Goal: Task Accomplishment & Management: Manage account settings

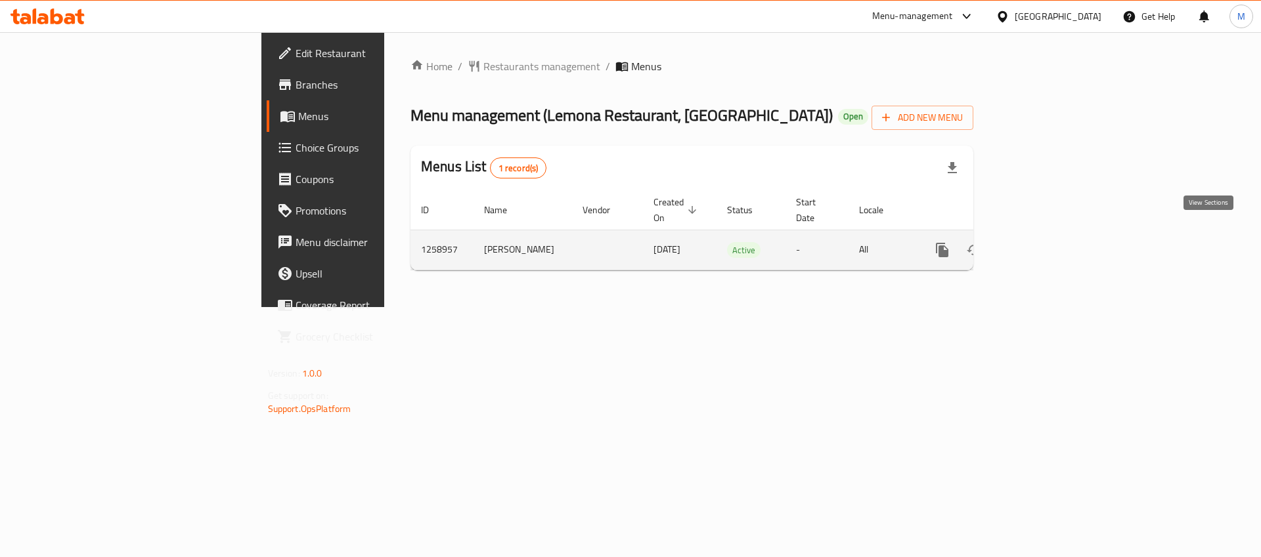
click at [1043, 244] on icon "enhanced table" at bounding box center [1037, 250] width 12 height 12
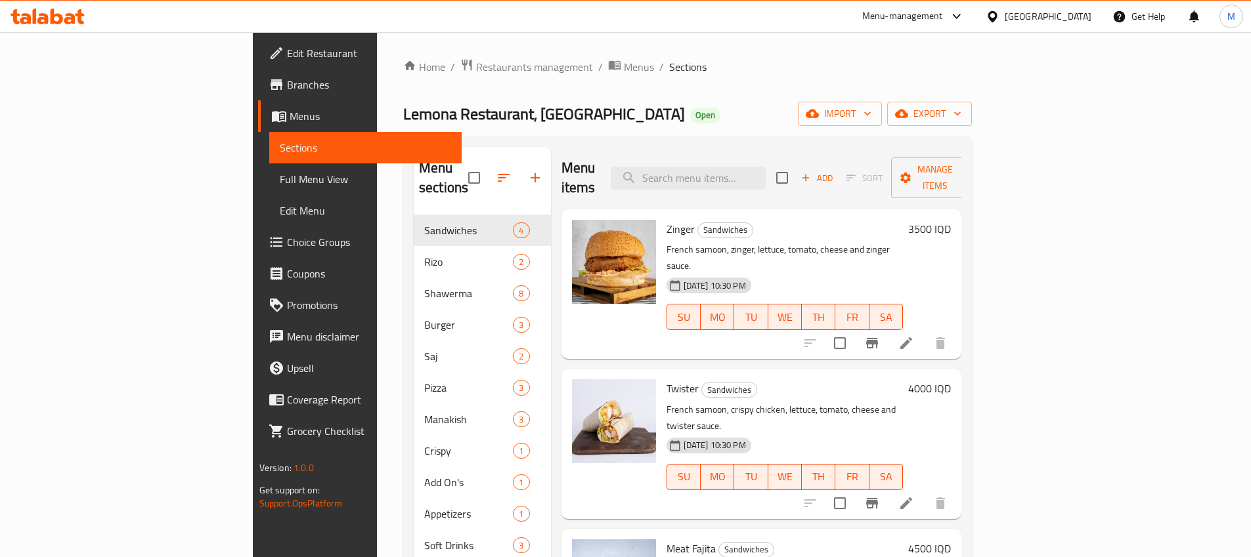
click at [754, 184] on div "Menu items Add Sort Manage items" at bounding box center [761, 178] width 401 height 62
click at [752, 179] on input "search" at bounding box center [688, 178] width 155 height 23
paste input "620563343"
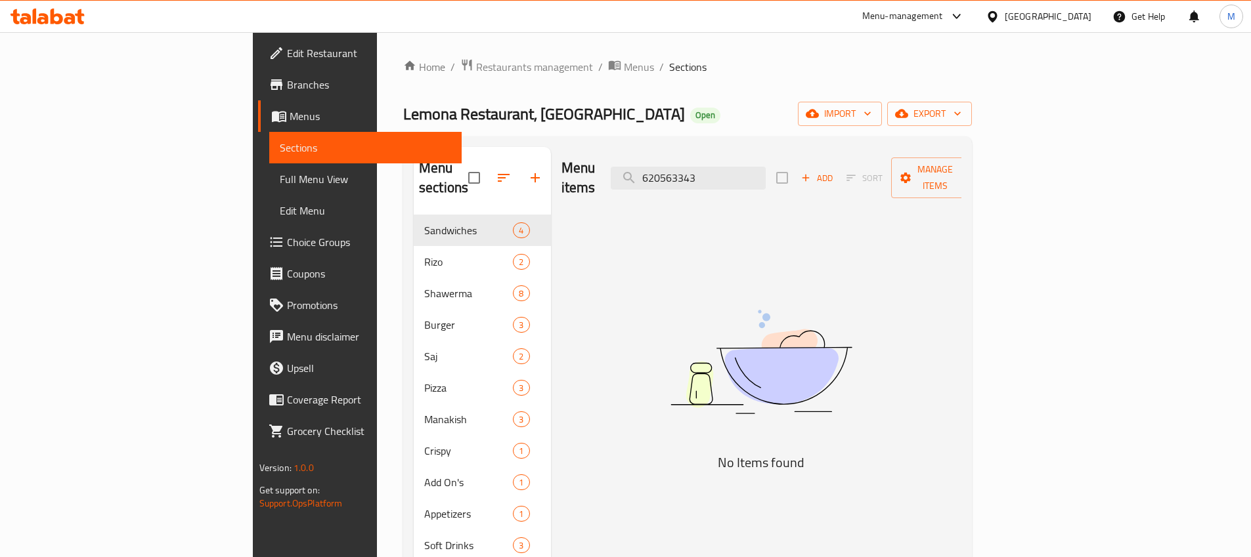
type input "620563343"
drag, startPoint x: 785, startPoint y: 167, endPoint x: 699, endPoint y: 168, distance: 86.0
click at [699, 168] on div "Menu items 620563343 Add Sort Manage items" at bounding box center [761, 178] width 401 height 62
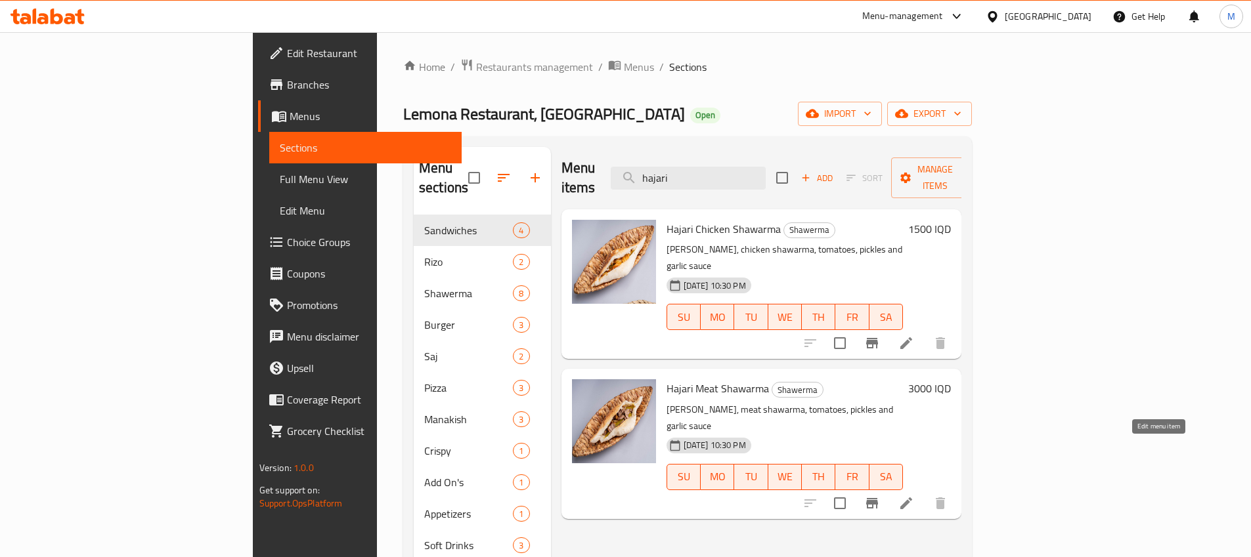
type input "hajari"
click at [914, 496] on icon at bounding box center [906, 504] width 16 height 16
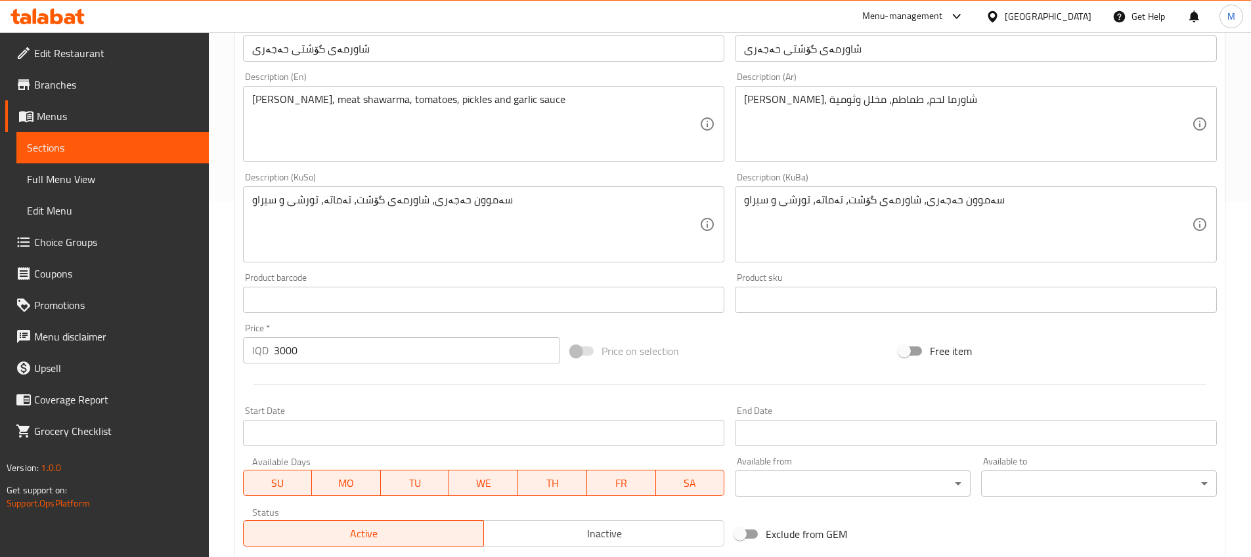
scroll to position [540, 0]
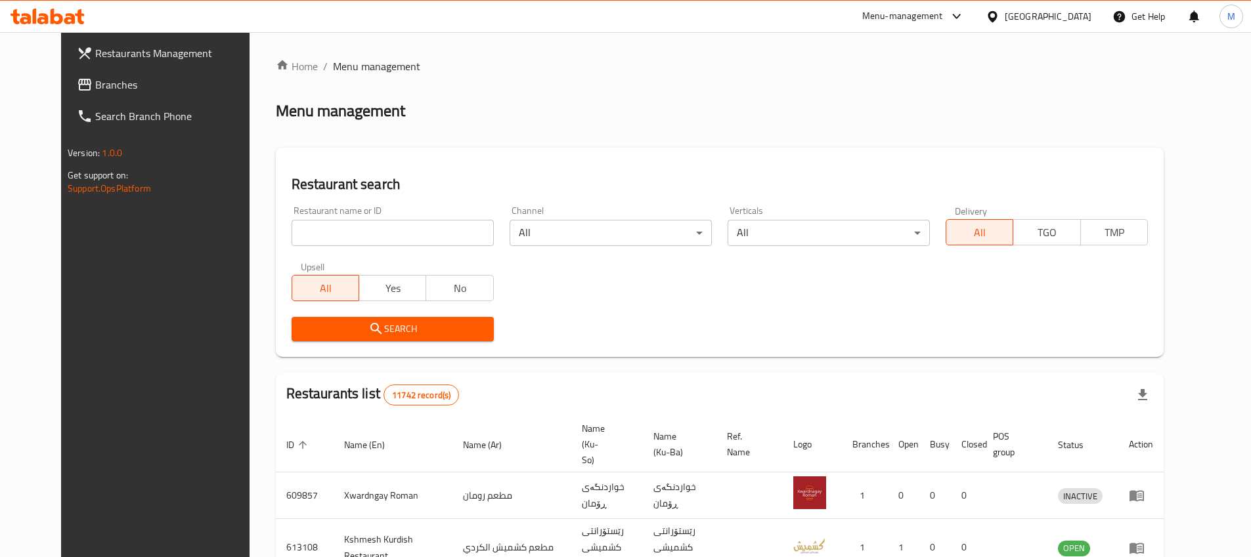
click at [372, 232] on input "search" at bounding box center [393, 233] width 202 height 26
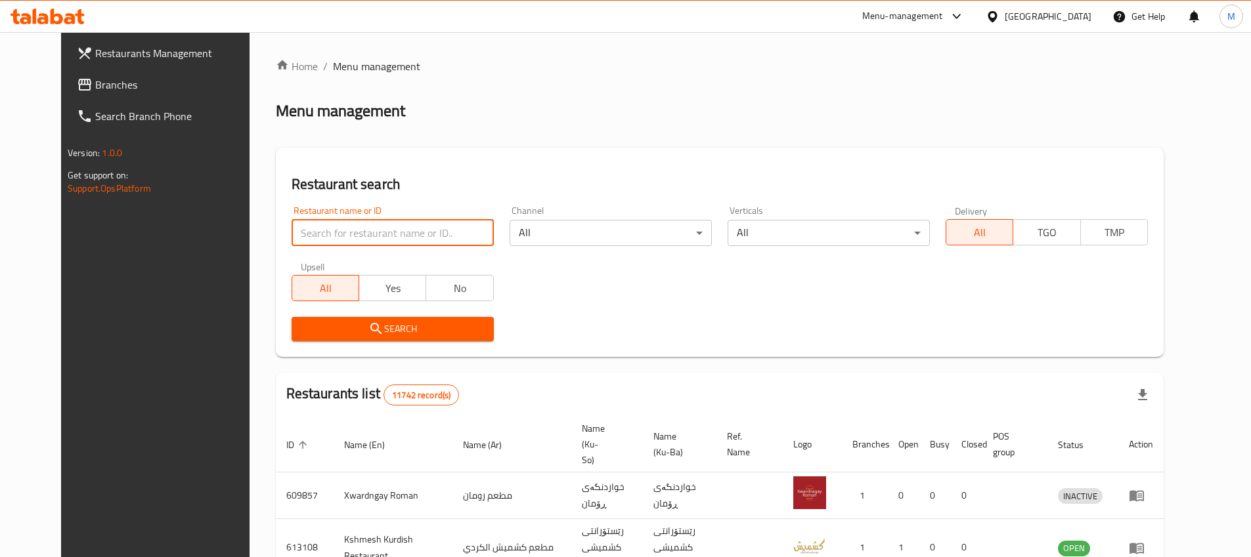
click at [338, 240] on input "search" at bounding box center [393, 233] width 202 height 26
type input "741544"
click at [439, 322] on span "Search" at bounding box center [392, 329] width 181 height 16
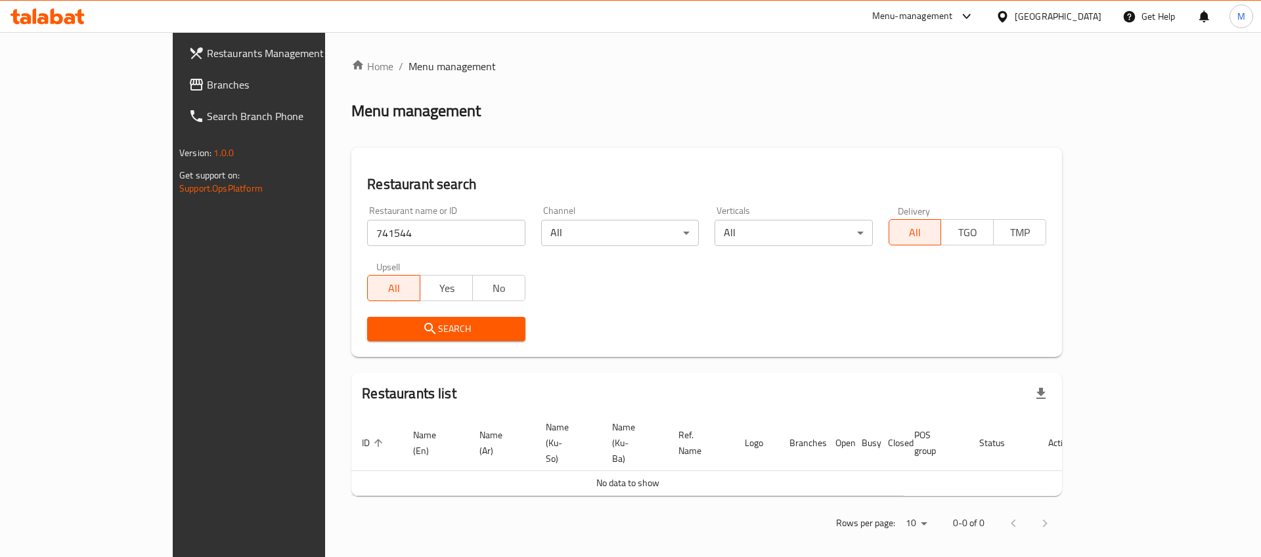
click at [207, 85] on span "Branches" at bounding box center [290, 85] width 166 height 16
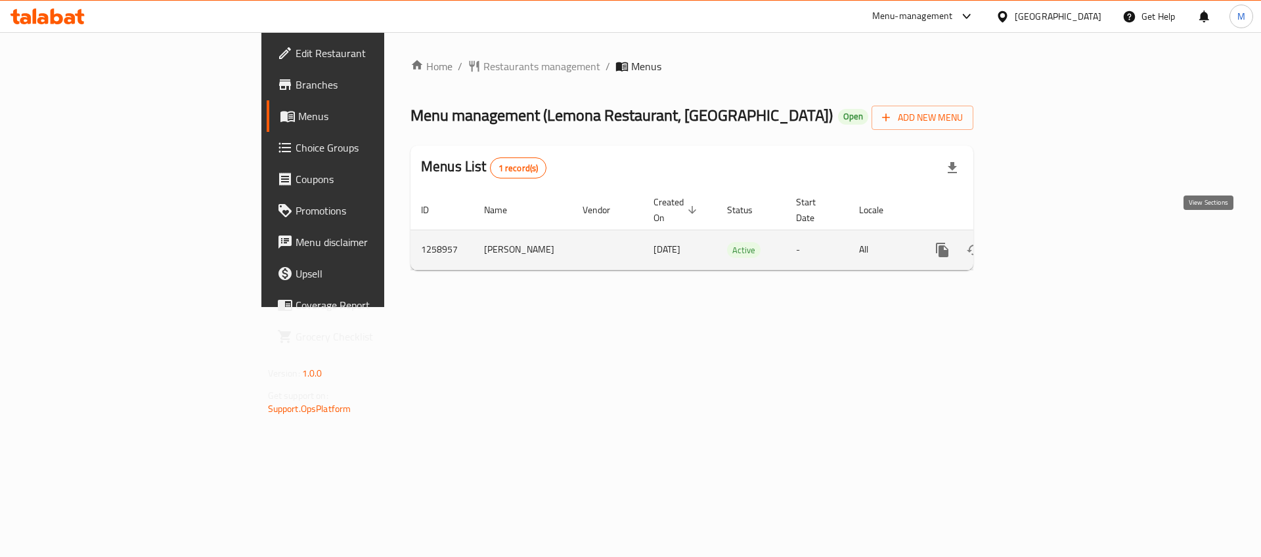
click at [1045, 242] on icon "enhanced table" at bounding box center [1037, 250] width 16 height 16
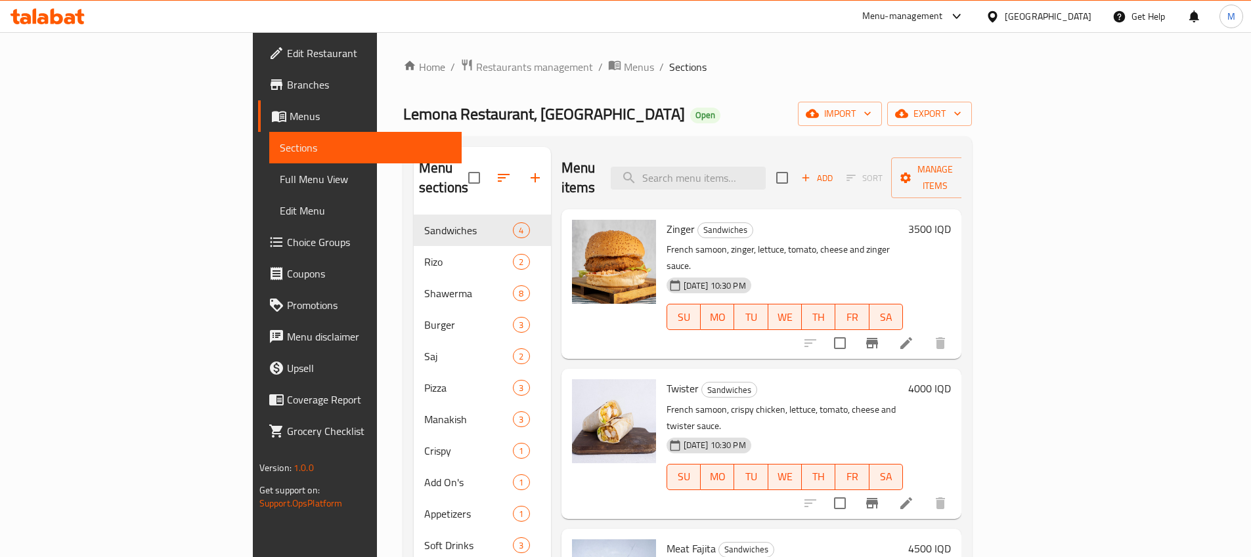
click at [564, 99] on div "Home / Restaurants management / Menus / Sections Lemona Restaurant, AL Amriyah …" at bounding box center [687, 386] width 569 height 657
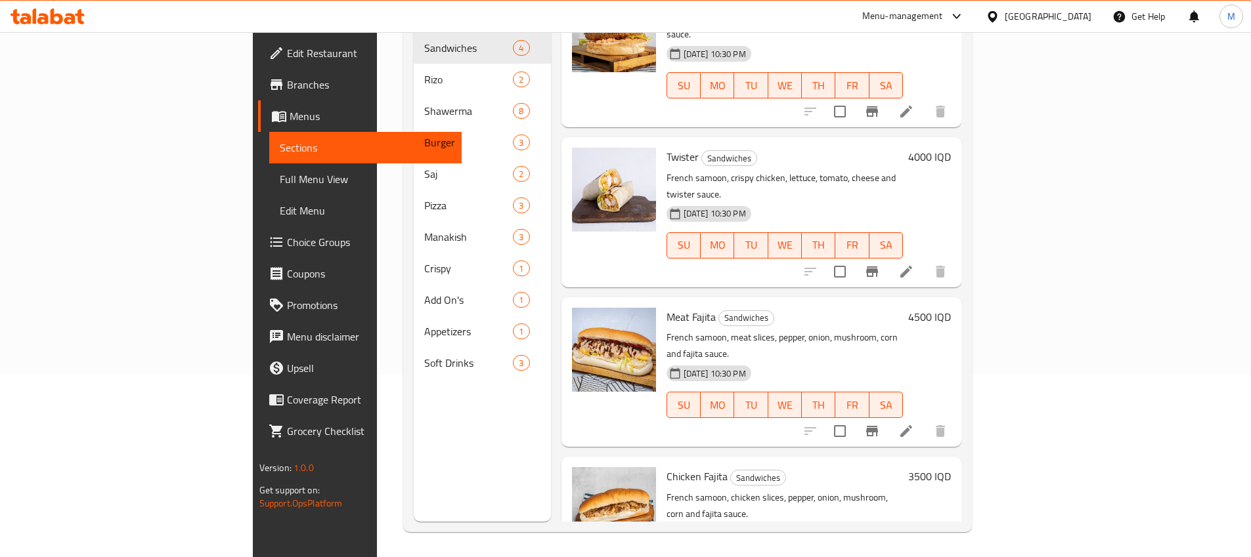
scroll to position [184, 0]
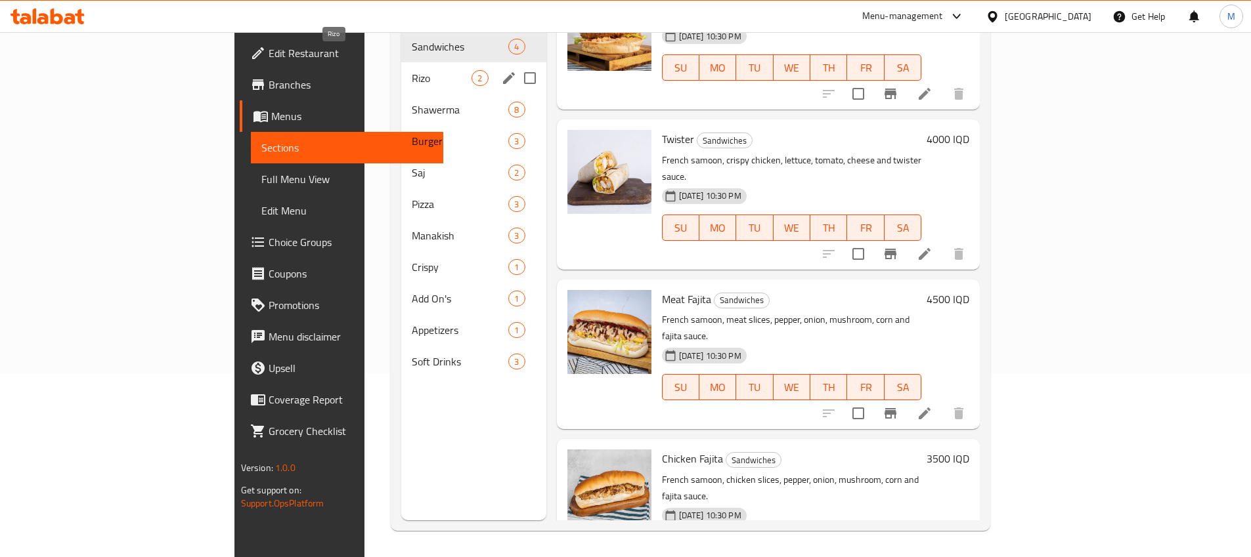
click at [412, 70] on span "Rizo" at bounding box center [442, 78] width 60 height 16
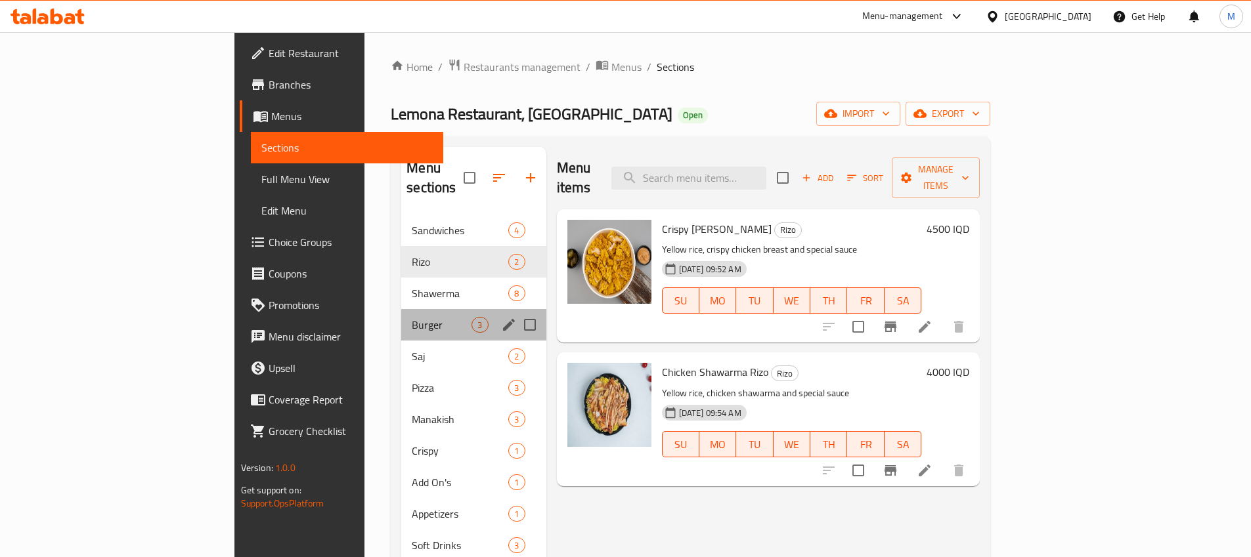
click at [401, 309] on div "Burger 3" at bounding box center [473, 325] width 144 height 32
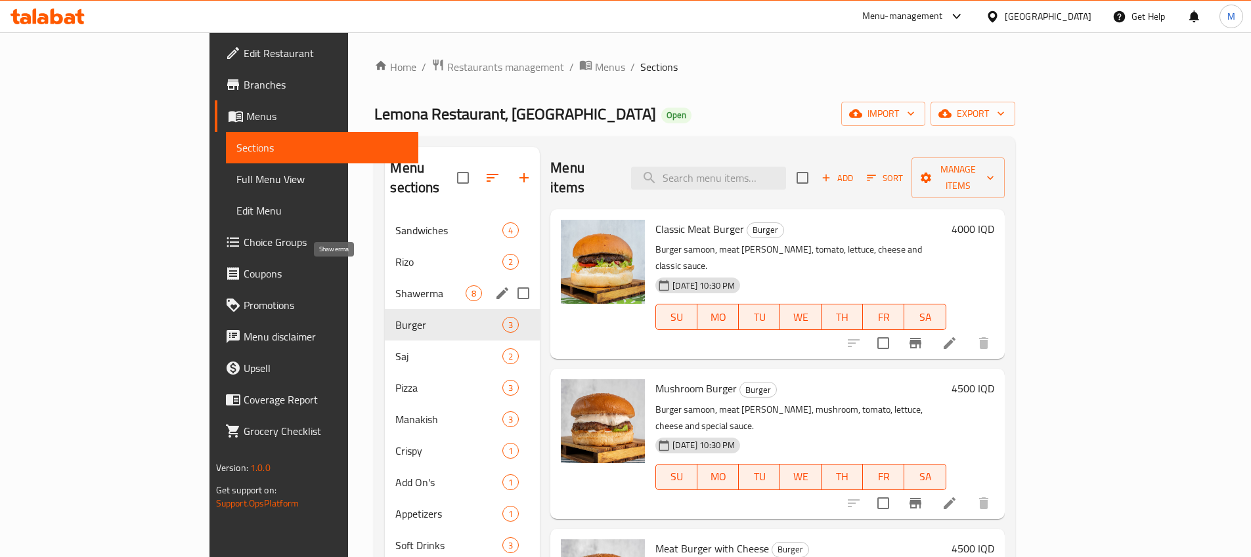
click at [395, 286] on span "Shawerma" at bounding box center [430, 294] width 70 height 16
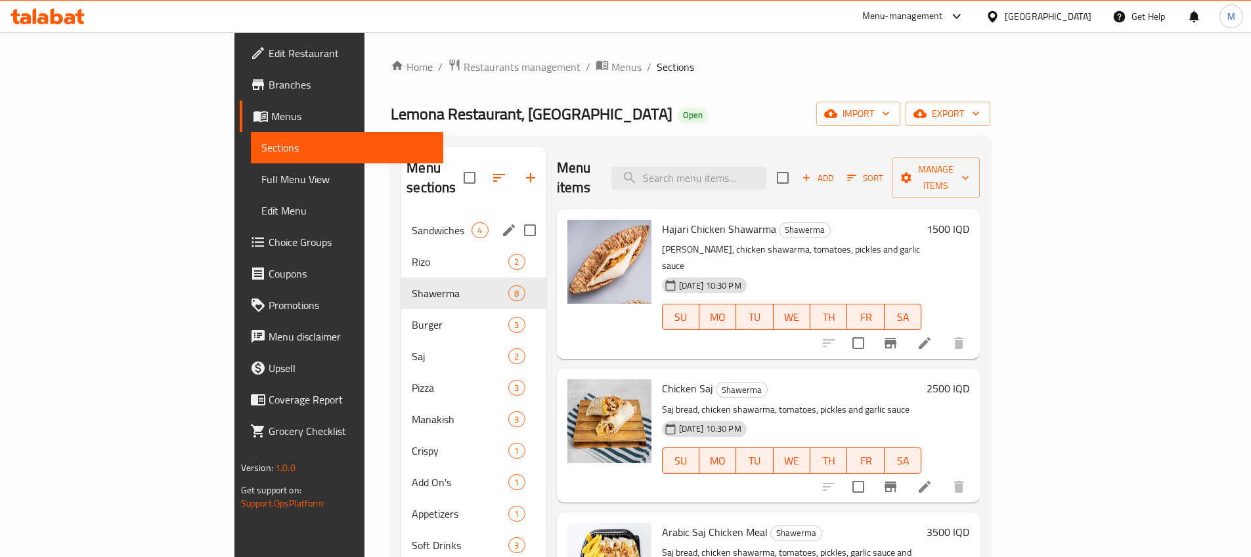
click at [401, 225] on div "Sandwiches 4" at bounding box center [473, 231] width 144 height 32
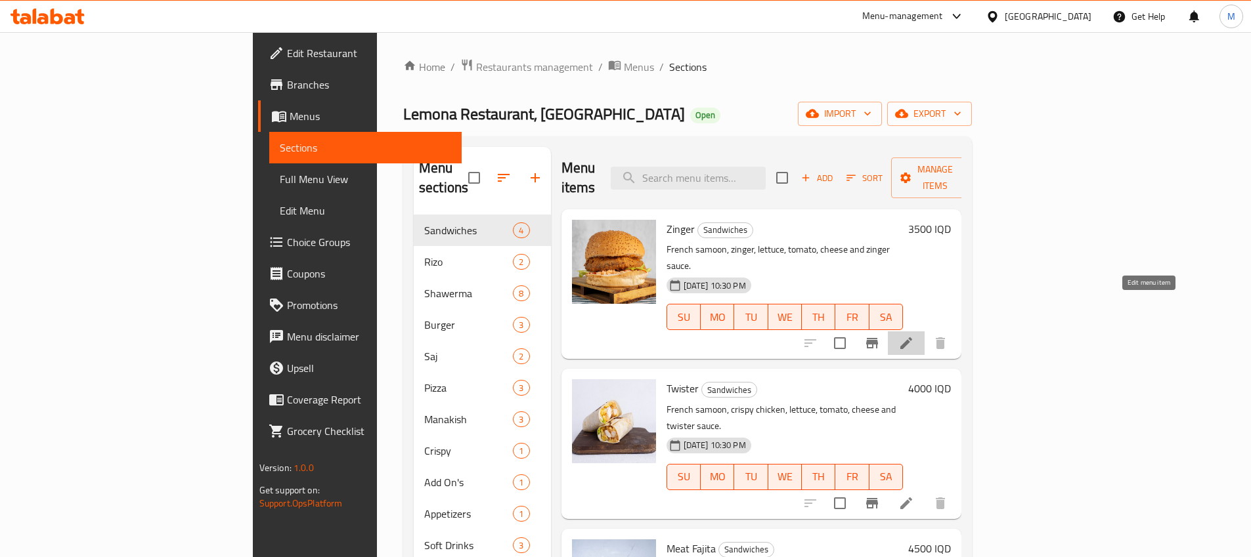
click at [914, 336] on icon at bounding box center [906, 344] width 16 height 16
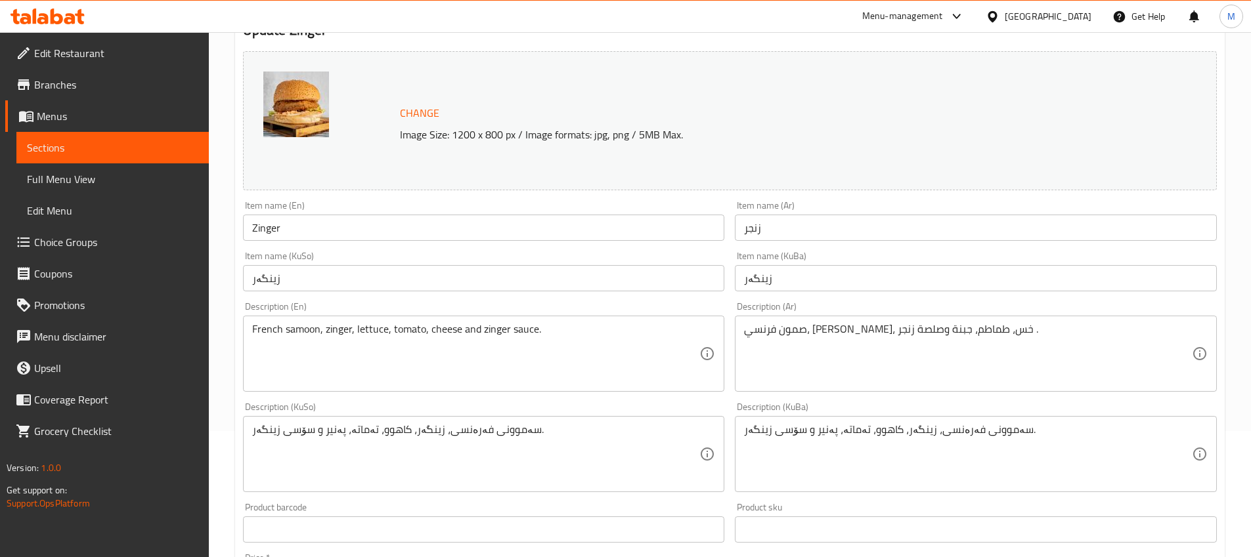
scroll to position [144, 0]
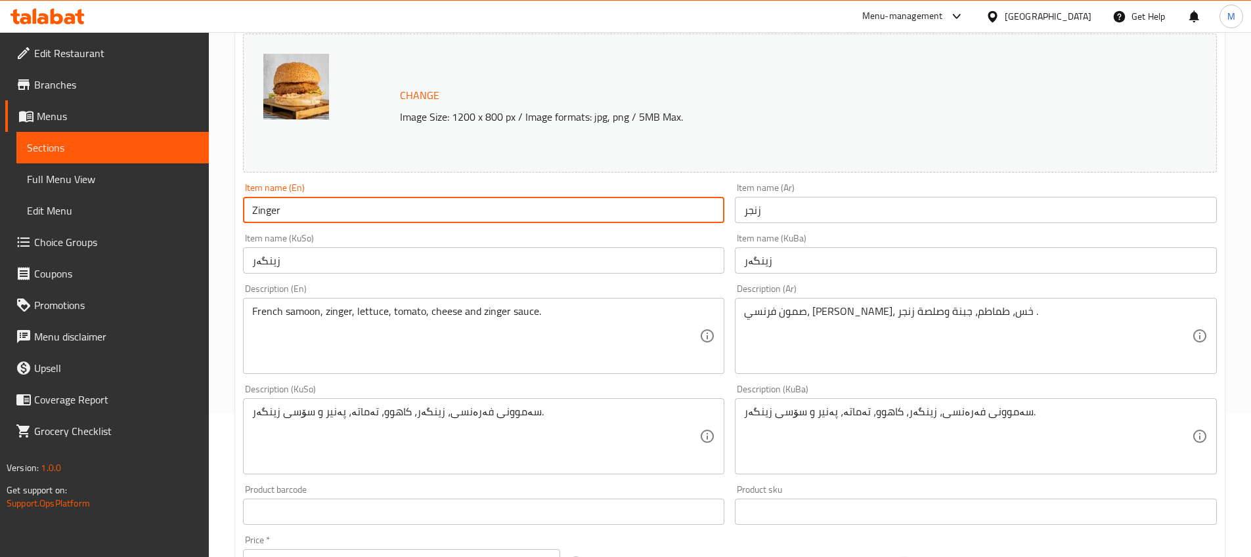
click at [308, 211] on input "Zinger" at bounding box center [484, 210] width 482 height 26
click at [336, 211] on input "Zinger" at bounding box center [484, 210] width 482 height 26
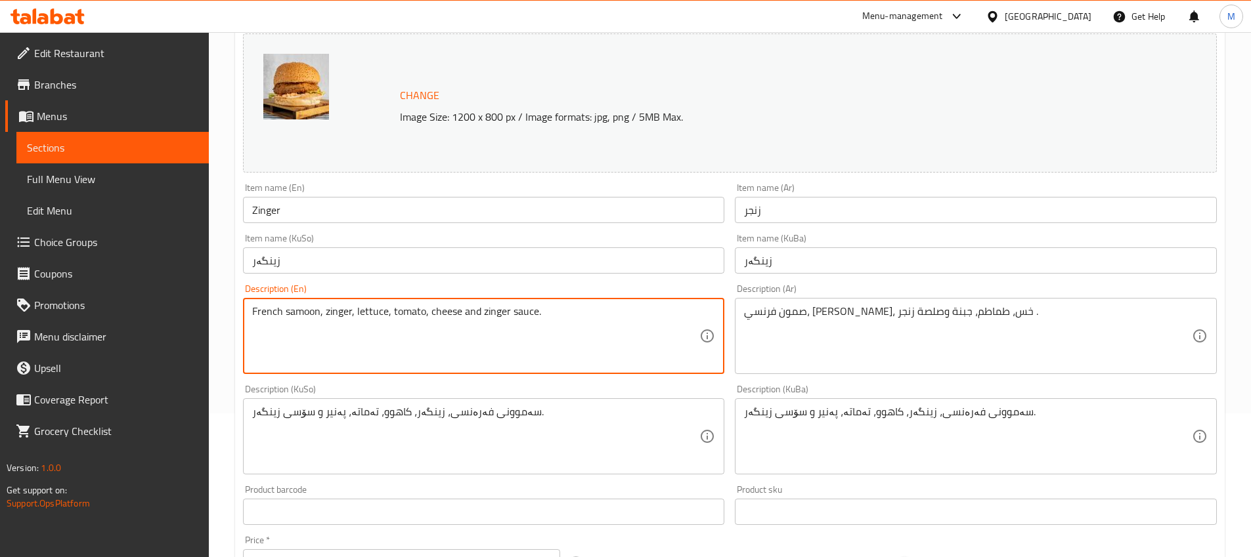
click at [535, 310] on textarea "French samoon, zinger, lettuce, tomato, cheese and zinger sauce." at bounding box center [476, 336] width 448 height 62
click at [568, 321] on textarea "French samoon, zinger, lettuce, tomato, cheese and zinger sauce." at bounding box center [476, 336] width 448 height 62
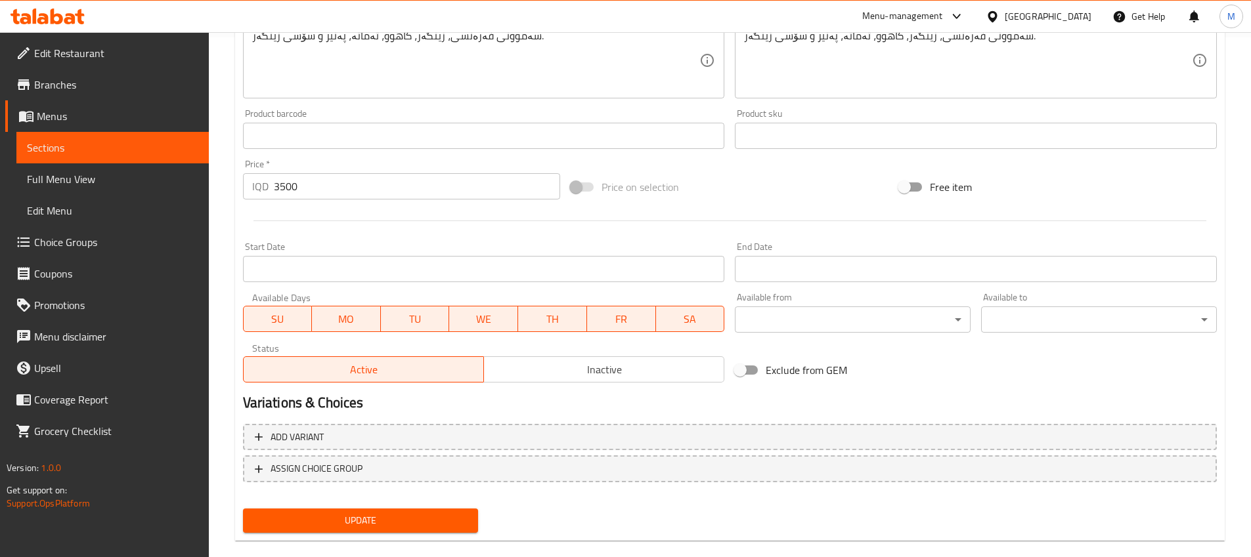
scroll to position [540, 0]
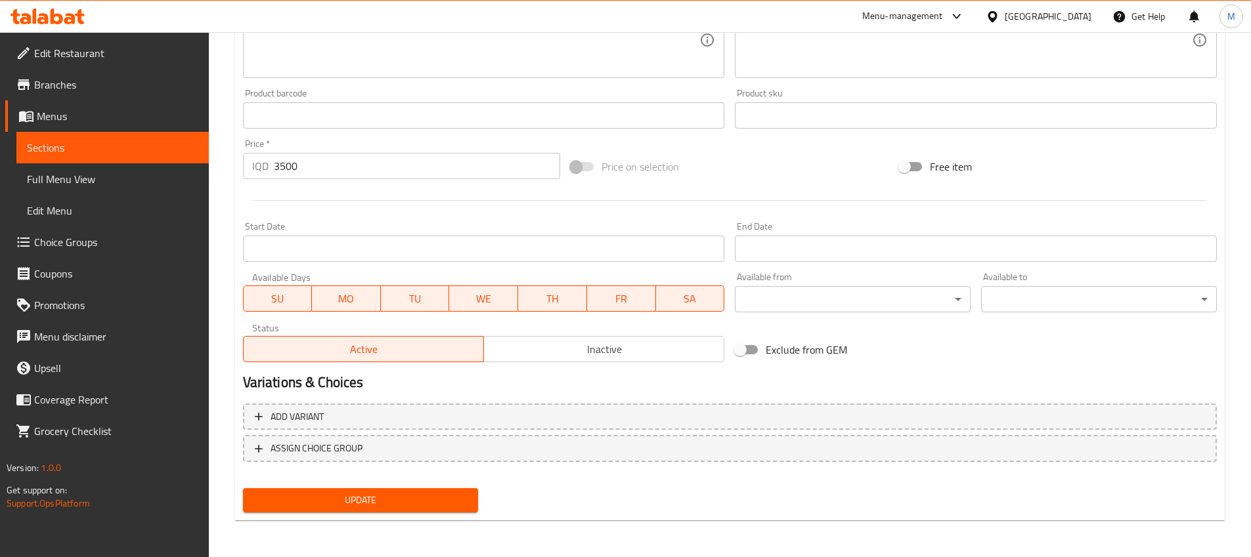
type textarea "French samoon, zinger, lettuce, tomato, cheese and zinger sauce."
click at [454, 493] on span "Update" at bounding box center [360, 500] width 215 height 16
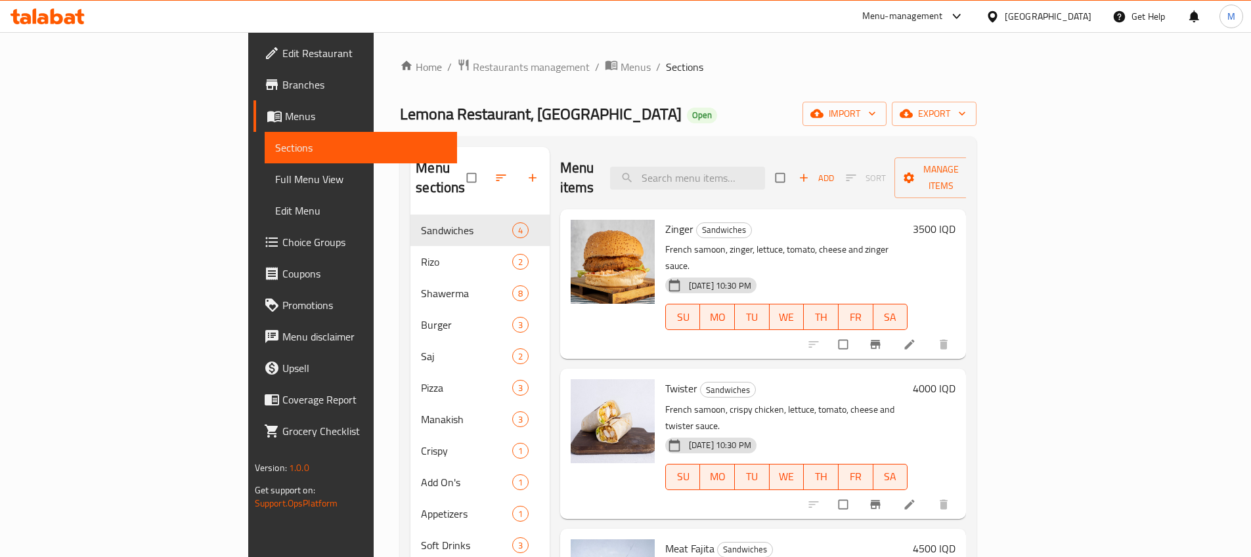
click at [546, 22] on div "Menu-management [GEOGRAPHIC_DATA] Get Help M" at bounding box center [625, 17] width 1251 height 32
